Goal: Navigation & Orientation: Understand site structure

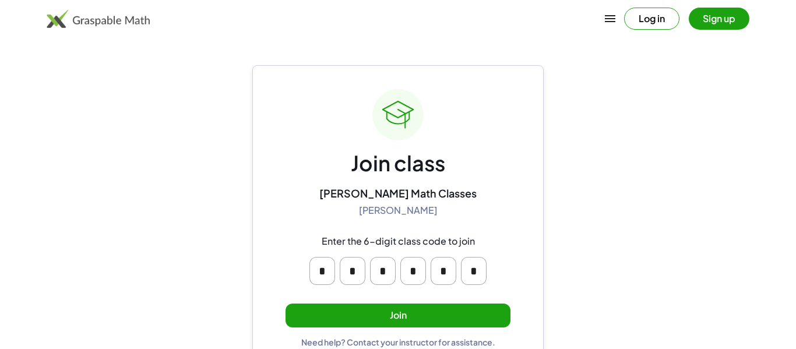
click at [386, 311] on button "Join" at bounding box center [398, 316] width 225 height 24
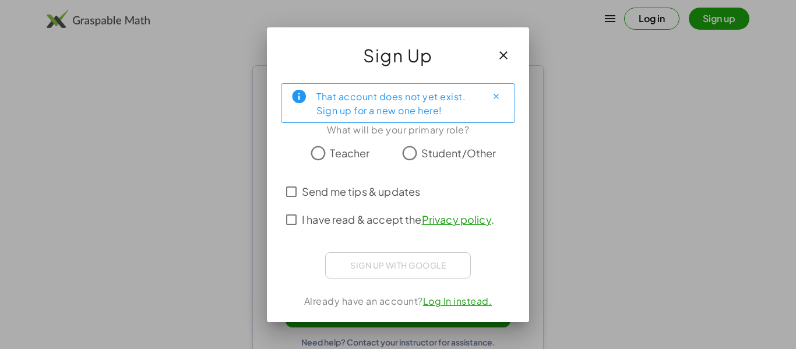
click at [426, 150] on span "Student/Other" at bounding box center [459, 153] width 75 height 16
click at [357, 220] on span "I have read & accept the Privacy policy ." at bounding box center [398, 220] width 192 height 16
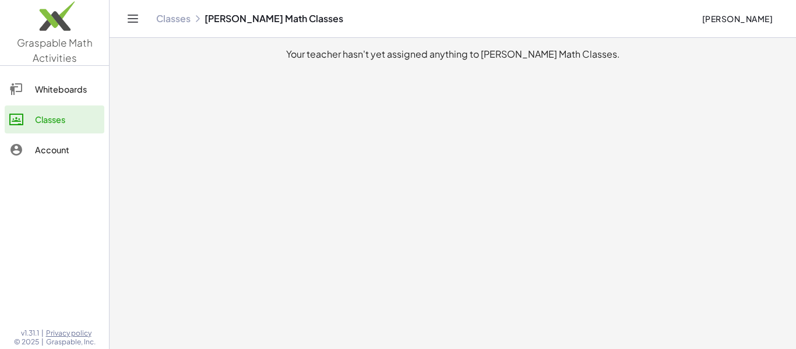
click at [62, 82] on div "Whiteboards" at bounding box center [67, 89] width 65 height 14
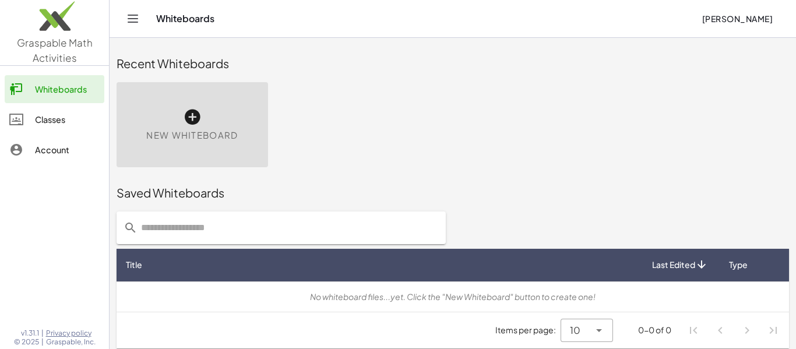
click at [45, 146] on div "Account" at bounding box center [67, 150] width 65 height 14
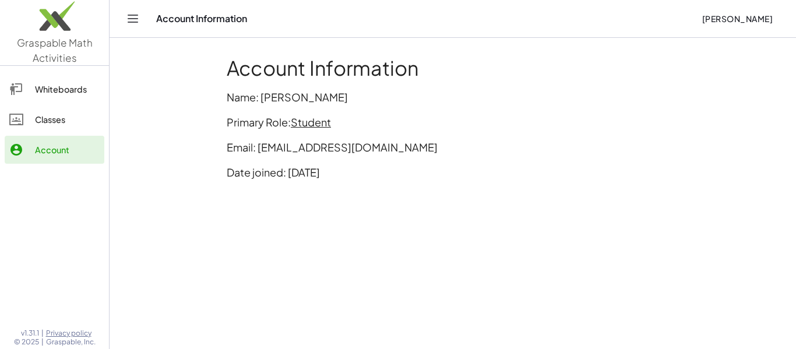
click at [70, 123] on div "Classes" at bounding box center [67, 120] width 65 height 14
